Goal: Information Seeking & Learning: Find specific page/section

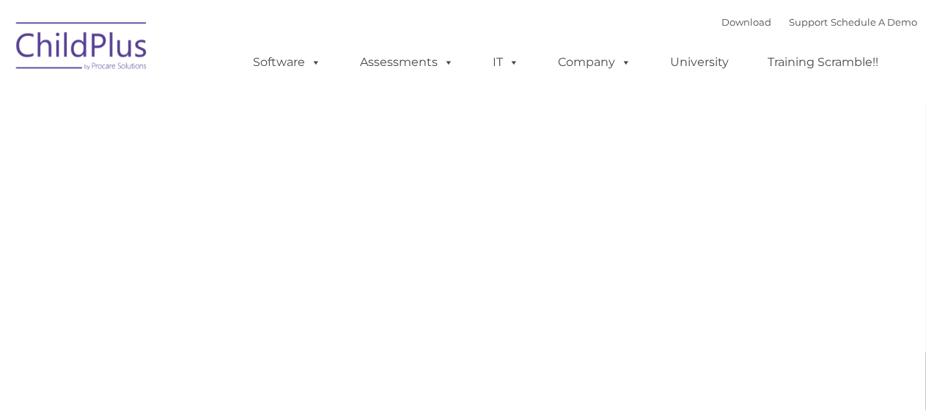
type input ""
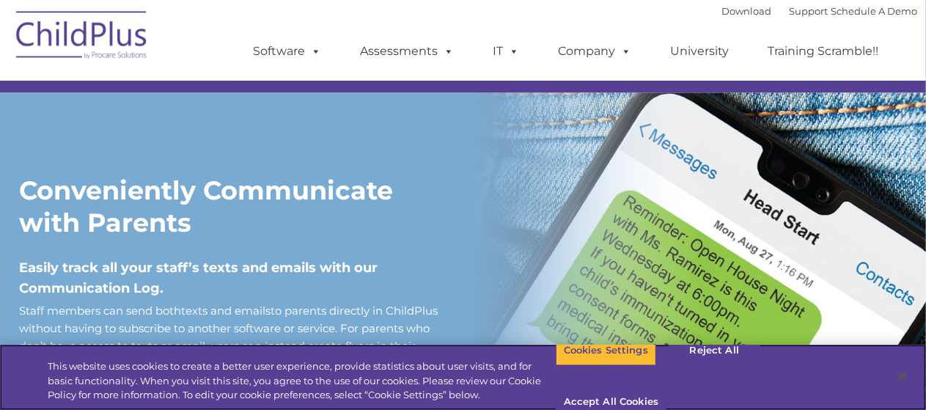
scroll to position [1159, 0]
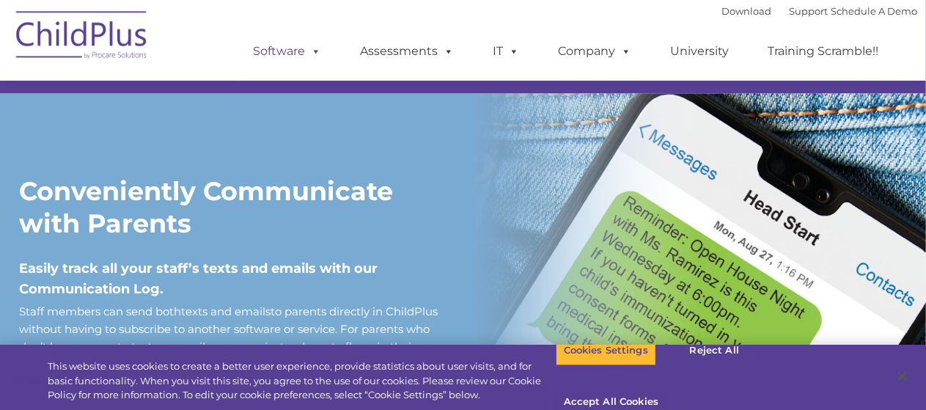
click at [313, 56] on span at bounding box center [314, 51] width 16 height 14
click at [293, 52] on link "Software" at bounding box center [288, 51] width 98 height 29
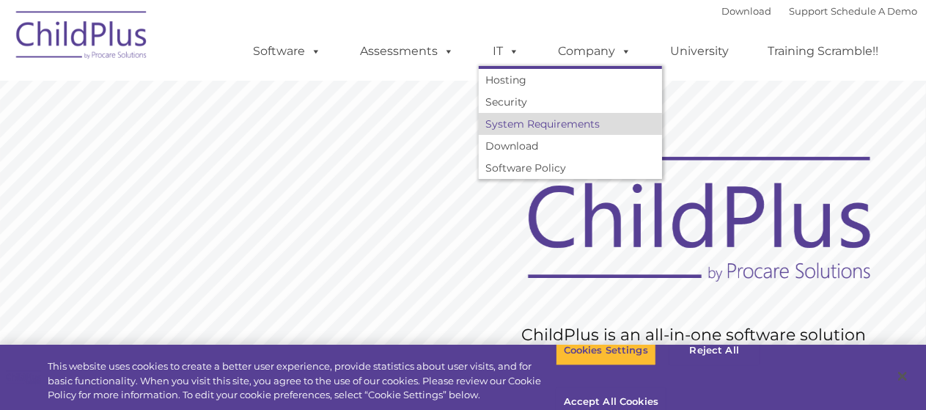
click at [550, 133] on link "System Requirements" at bounding box center [570, 124] width 183 height 22
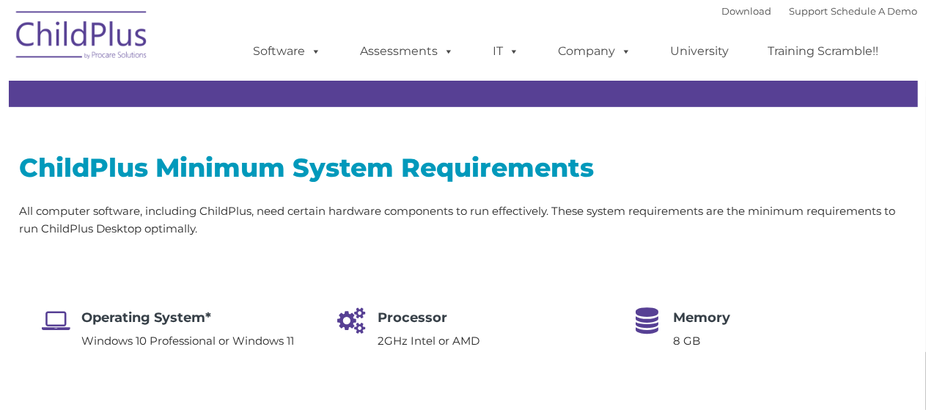
type input ""
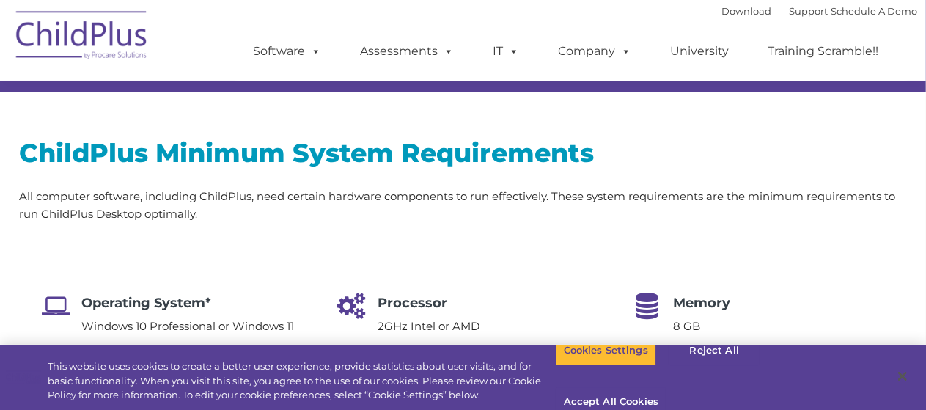
scroll to position [254, 0]
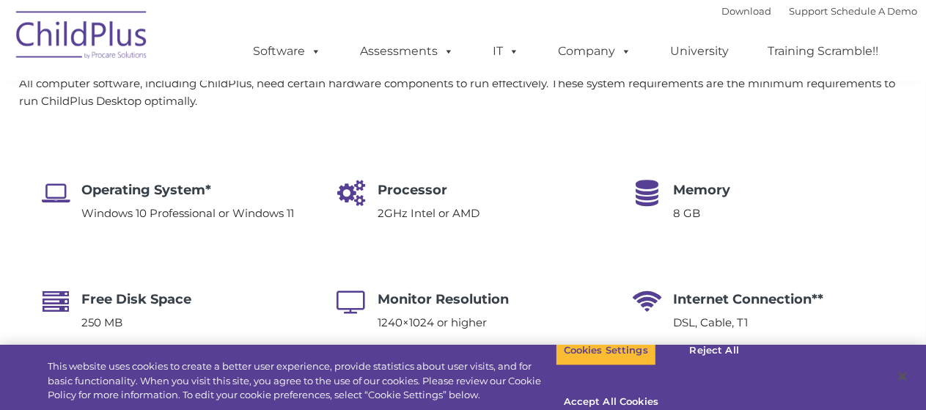
select select "MEDIUM"
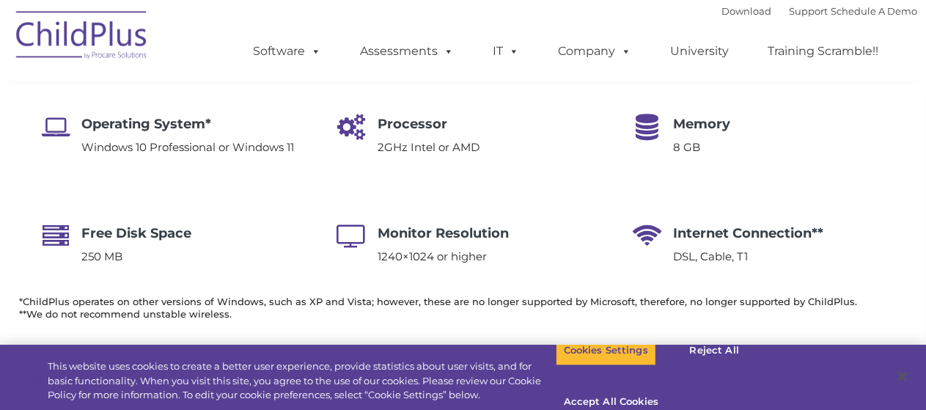
scroll to position [300, 0]
